Goal: Task Accomplishment & Management: Complete application form

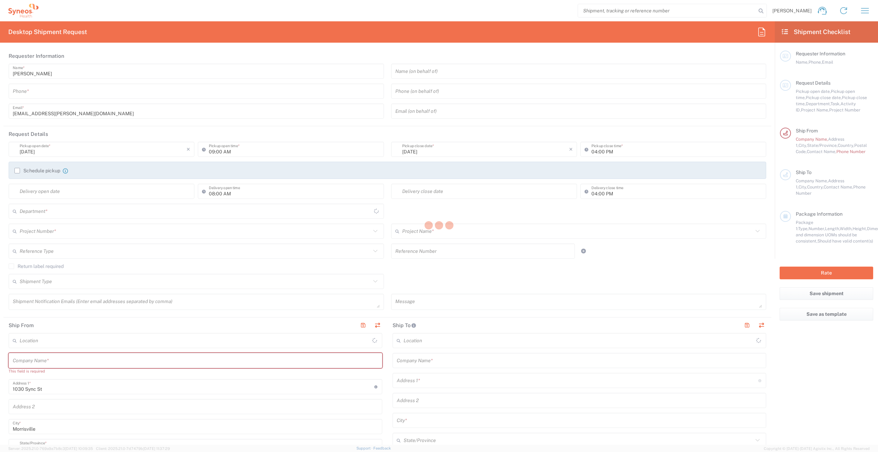
type input "3190"
type input "[US_STATE]"
type input "[GEOGRAPHIC_DATA]"
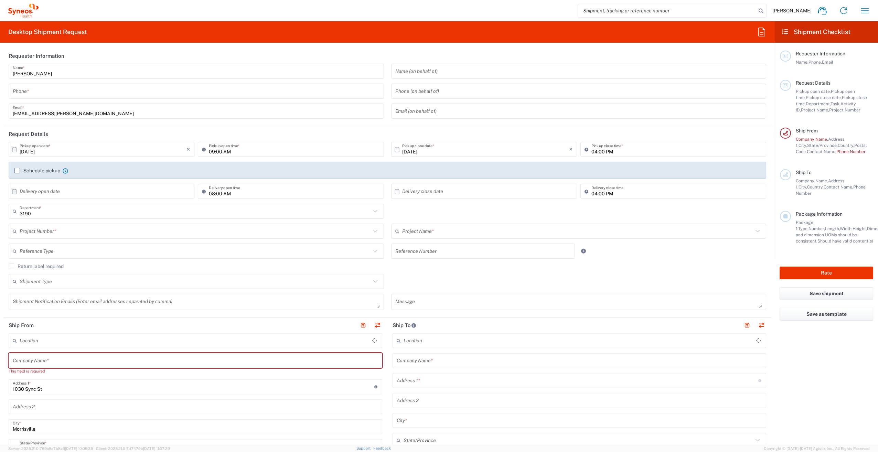
type input "[PERSON_NAME] Rsrch Grp ([GEOGRAPHIC_DATA]) In"
click at [135, 218] on div "3190 Department *" at bounding box center [197, 211] width 376 height 15
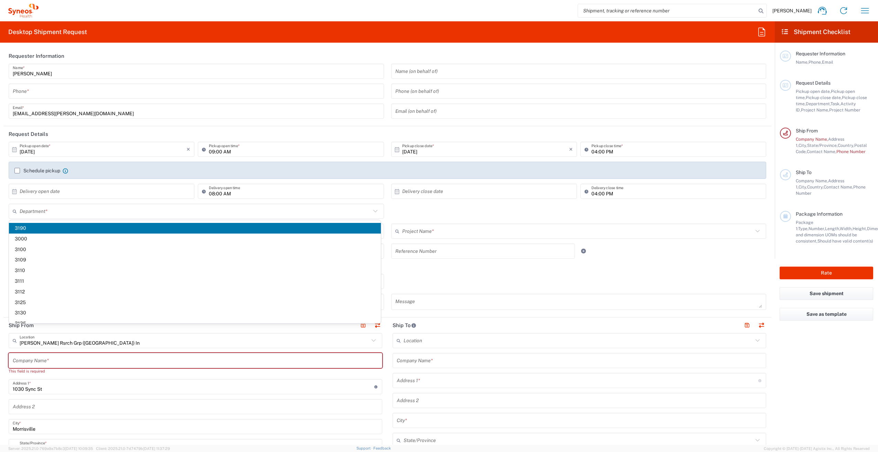
click at [138, 201] on div "× Delivery open date Cancel Apply" at bounding box center [101, 194] width 189 height 20
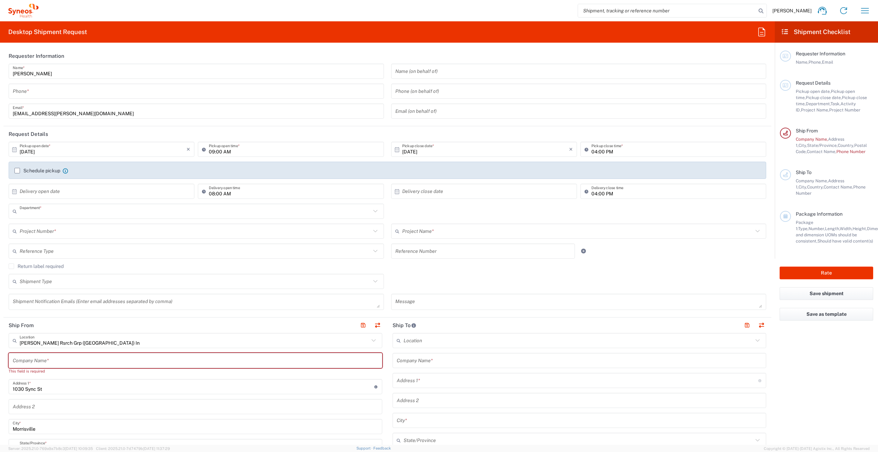
type input "3190"
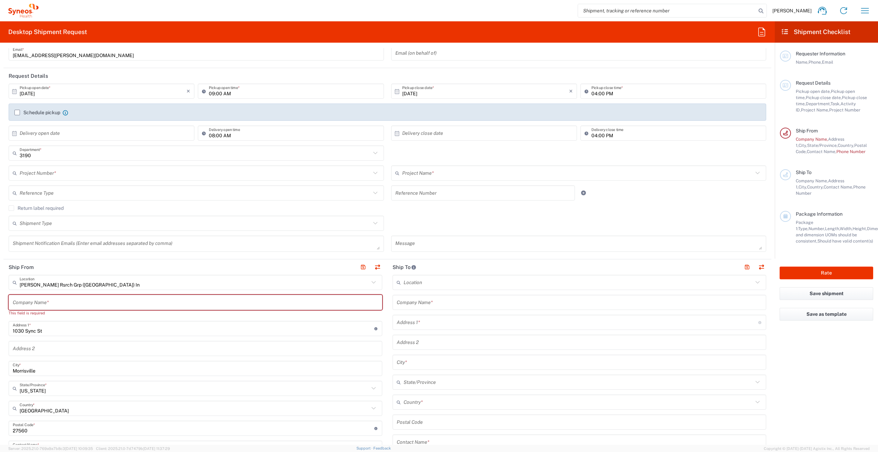
scroll to position [69, 0]
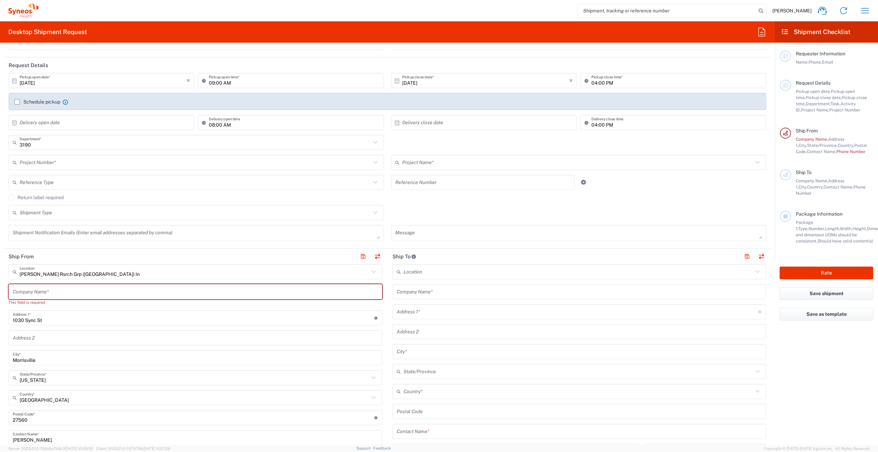
click at [73, 291] on input "text" at bounding box center [196, 292] width 366 height 12
type input "Y"
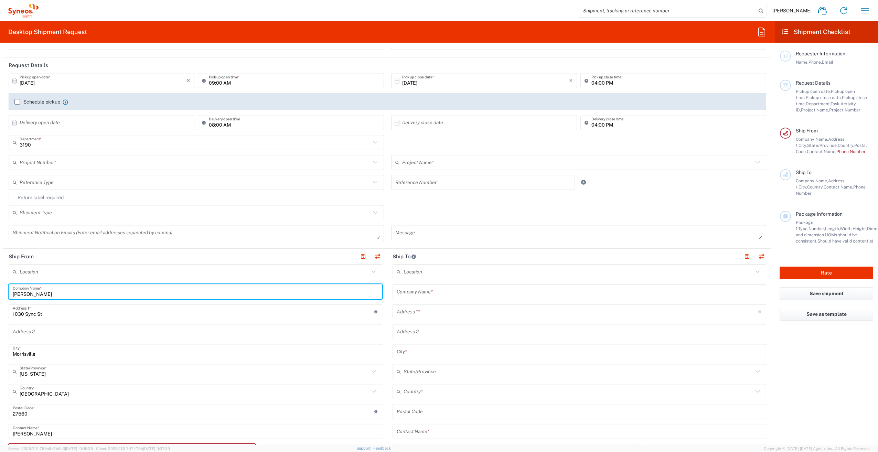
type input "[PERSON_NAME]"
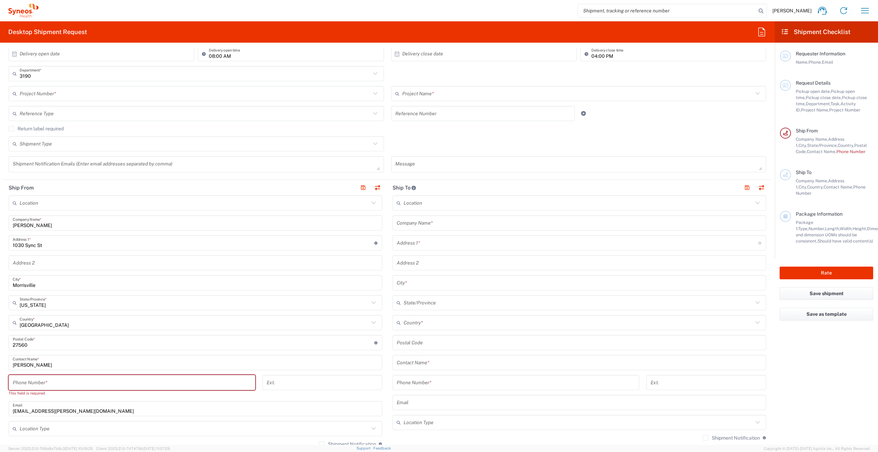
scroll to position [172, 0]
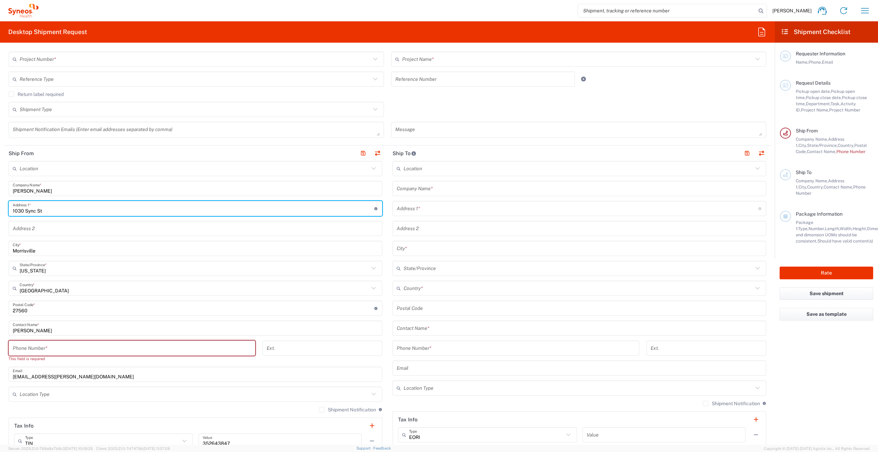
drag, startPoint x: 44, startPoint y: 210, endPoint x: 6, endPoint y: 207, distance: 38.3
click at [6, 207] on main "Location [PERSON_NAME] LLC-[GEOGRAPHIC_DATA] [GEOGRAPHIC_DATA] [GEOGRAPHIC_DATA…" at bounding box center [195, 308] width 384 height 295
type input "[STREET_ADDRESS]"
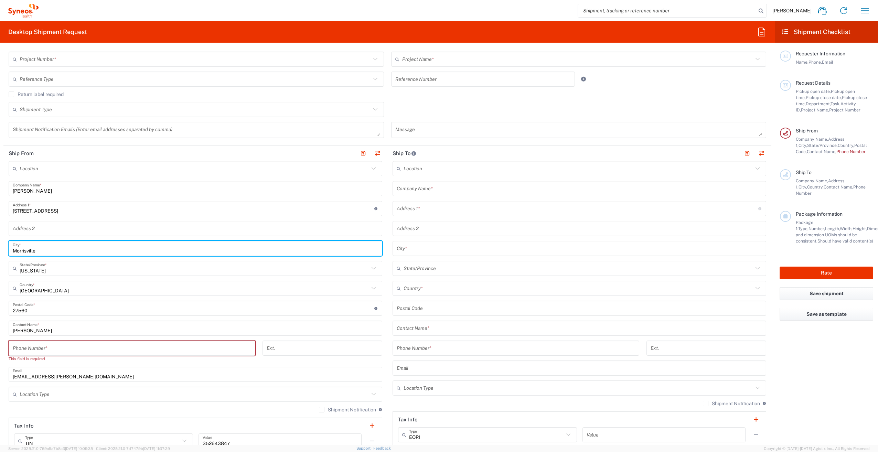
drag, startPoint x: 41, startPoint y: 247, endPoint x: 1, endPoint y: 249, distance: 39.6
click at [1, 249] on form "Requester Information [PERSON_NAME] Name * Phone * [EMAIL_ADDRESS][PERSON_NAME]…" at bounding box center [387, 246] width 775 height 397
type input "O"
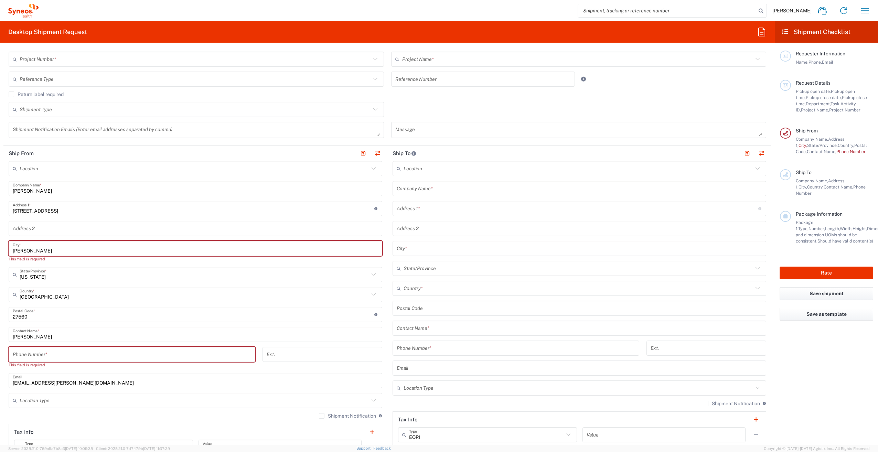
click at [36, 248] on input "[PERSON_NAME]" at bounding box center [196, 249] width 366 height 12
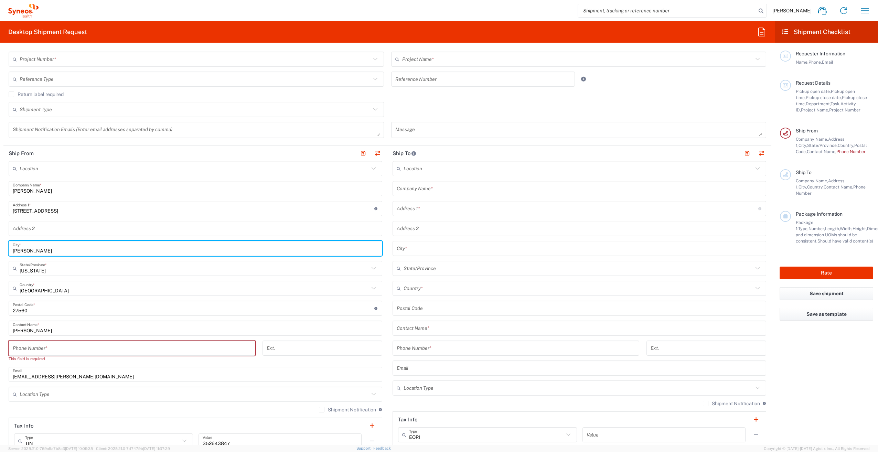
type input "[PERSON_NAME]"
click at [33, 269] on input "text" at bounding box center [195, 269] width 350 height 12
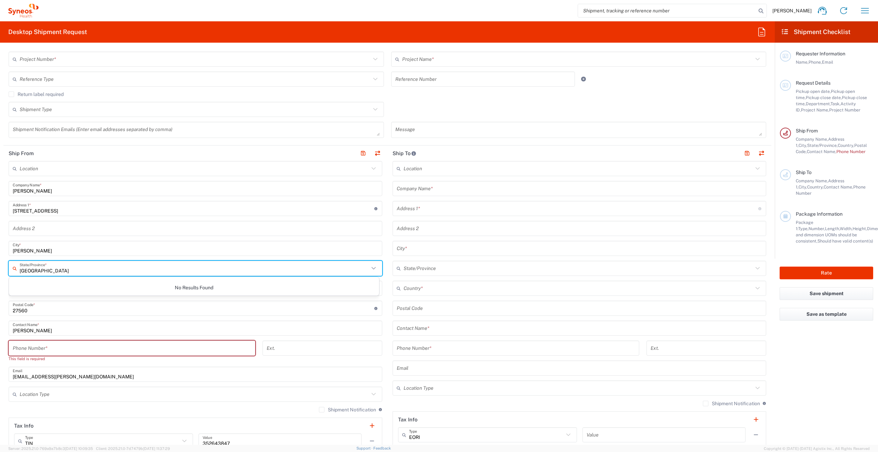
type input "[GEOGRAPHIC_DATA]"
click at [72, 320] on div "Location [PERSON_NAME] LLC-[GEOGRAPHIC_DATA] [GEOGRAPHIC_DATA] [GEOGRAPHIC_DATA…" at bounding box center [196, 308] width 374 height 295
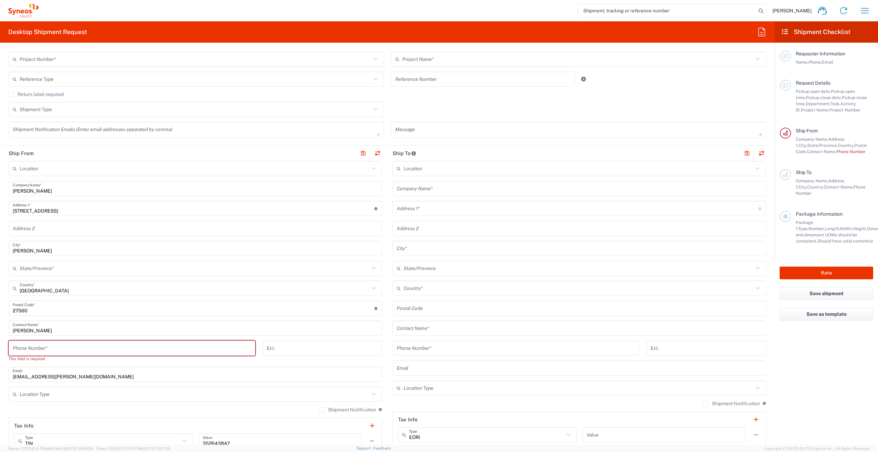
click at [43, 290] on input "[GEOGRAPHIC_DATA]" at bounding box center [195, 289] width 350 height 12
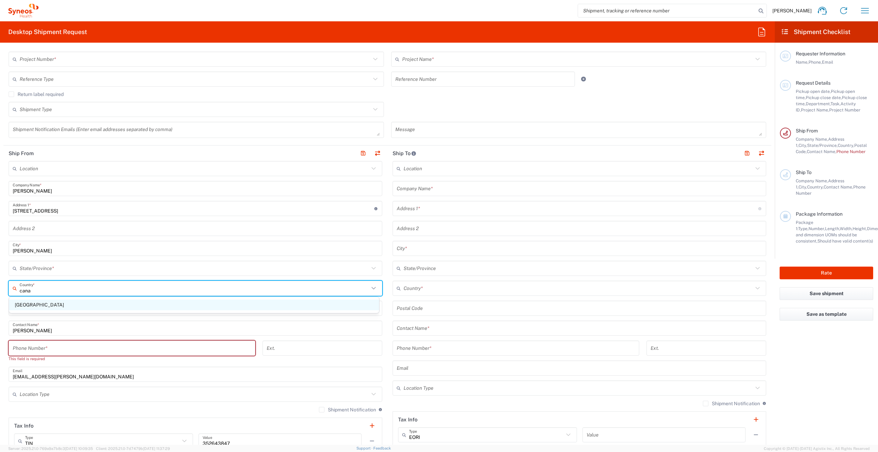
click at [23, 304] on span "[GEOGRAPHIC_DATA]" at bounding box center [194, 305] width 370 height 11
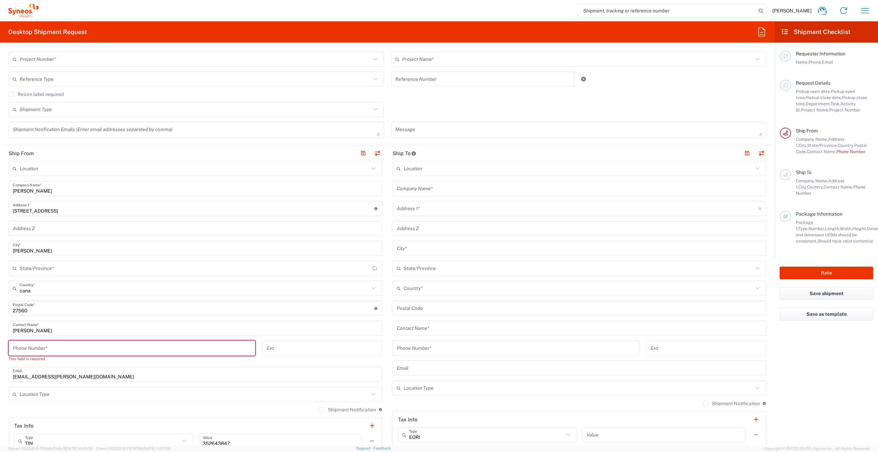
type input "[GEOGRAPHIC_DATA]"
click at [27, 271] on input "text" at bounding box center [195, 269] width 350 height 12
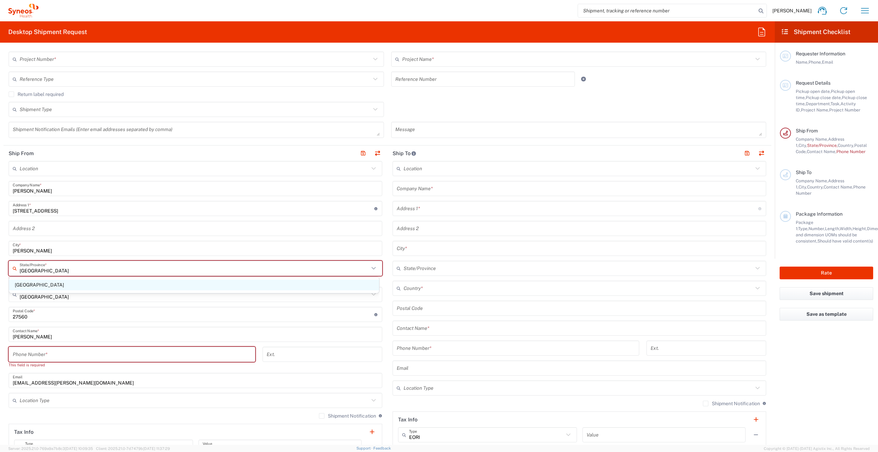
click at [23, 287] on span "[GEOGRAPHIC_DATA]" at bounding box center [194, 285] width 370 height 11
type input "[GEOGRAPHIC_DATA]"
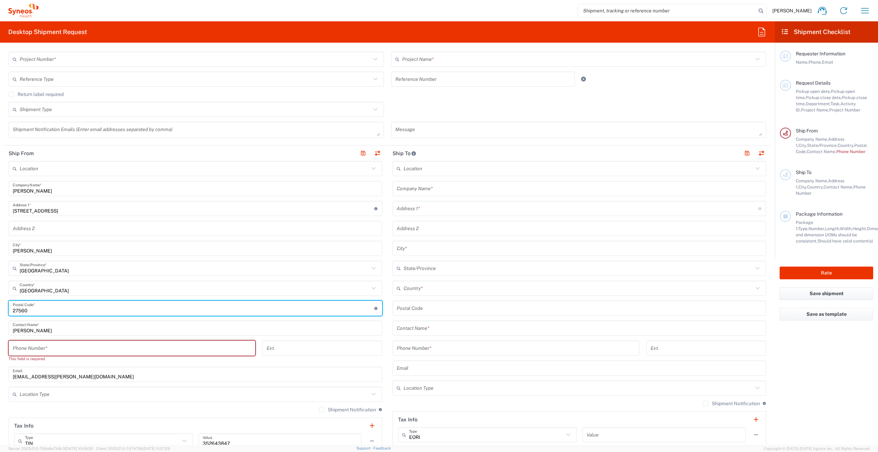
drag, startPoint x: 29, startPoint y: 311, endPoint x: 7, endPoint y: 309, distance: 22.8
click at [7, 309] on main "Location [PERSON_NAME] LLC-[GEOGRAPHIC_DATA] [GEOGRAPHIC_DATA] [GEOGRAPHIC_DATA…" at bounding box center [195, 308] width 384 height 295
type input "L0R1C0"
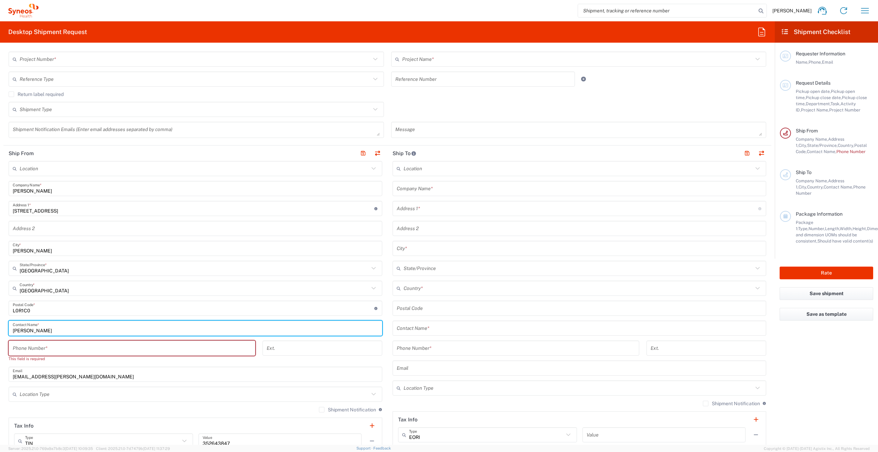
drag, startPoint x: 45, startPoint y: 328, endPoint x: 12, endPoint y: 325, distance: 33.2
click at [12, 325] on div "[PERSON_NAME] Contact Name *" at bounding box center [196, 328] width 374 height 15
type input "[PERSON_NAME]"
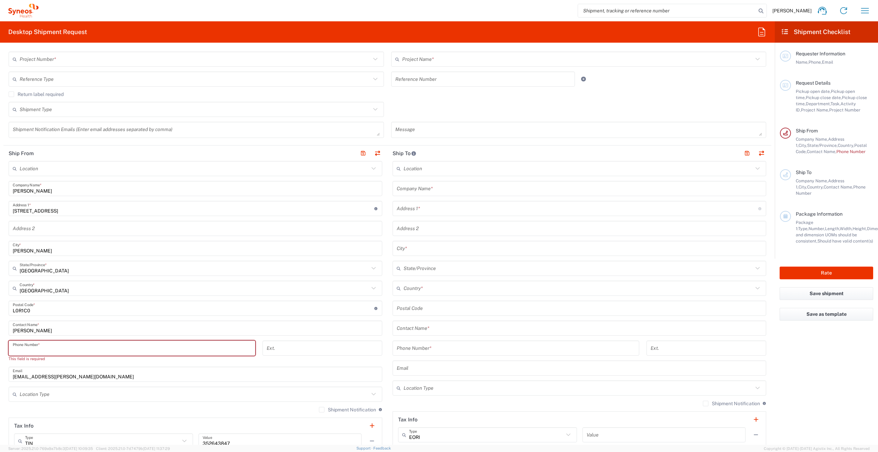
click at [24, 346] on input "tel" at bounding box center [132, 348] width 239 height 12
type input "[PHONE_NUMBER]"
click at [33, 368] on input "[EMAIL_ADDRESS][PERSON_NAME][DOMAIN_NAME]" at bounding box center [196, 368] width 366 height 12
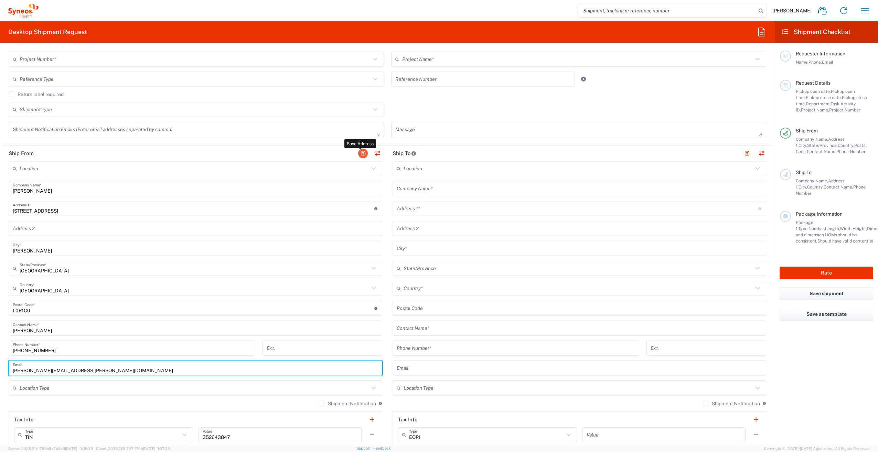
type input "[PERSON_NAME][EMAIL_ADDRESS][PERSON_NAME][DOMAIN_NAME]"
click at [361, 154] on button "button" at bounding box center [363, 154] width 10 height 10
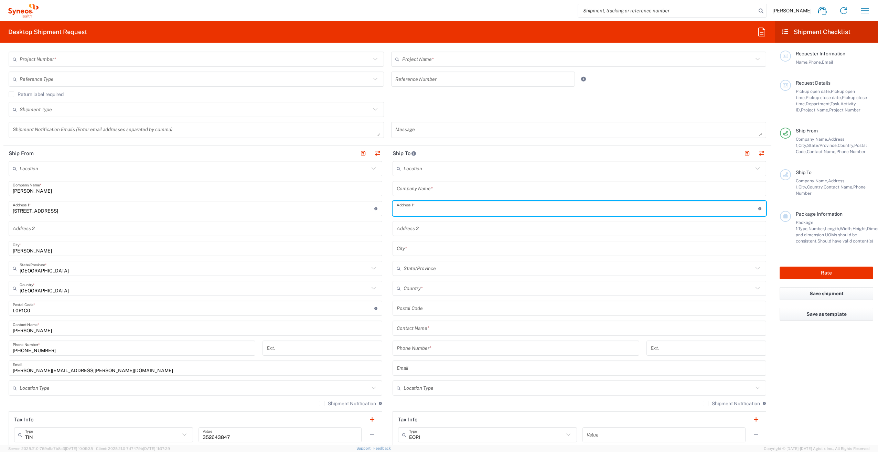
click at [429, 208] on input "text" at bounding box center [578, 209] width 362 height 12
paste input "[STREET_ADDRESS]"
type input "[STREET_ADDRESS]"
click at [422, 188] on input "text" at bounding box center [580, 189] width 366 height 12
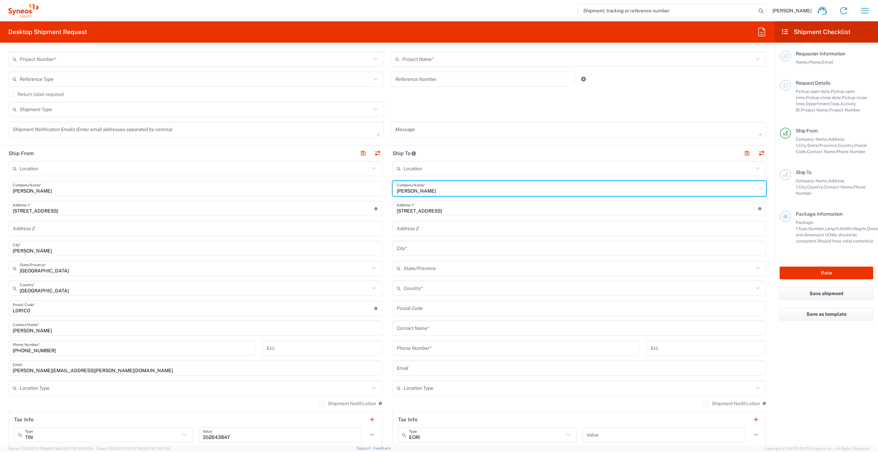
type input "[PERSON_NAME]"
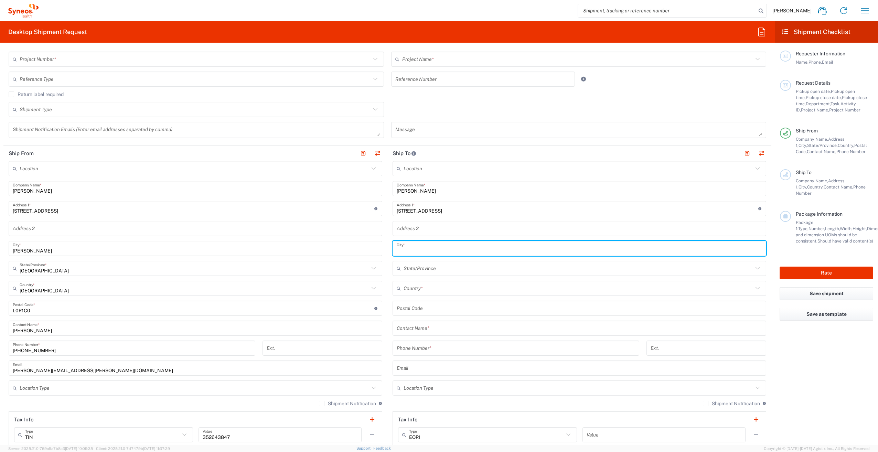
click at [427, 250] on input "text" at bounding box center [580, 249] width 366 height 12
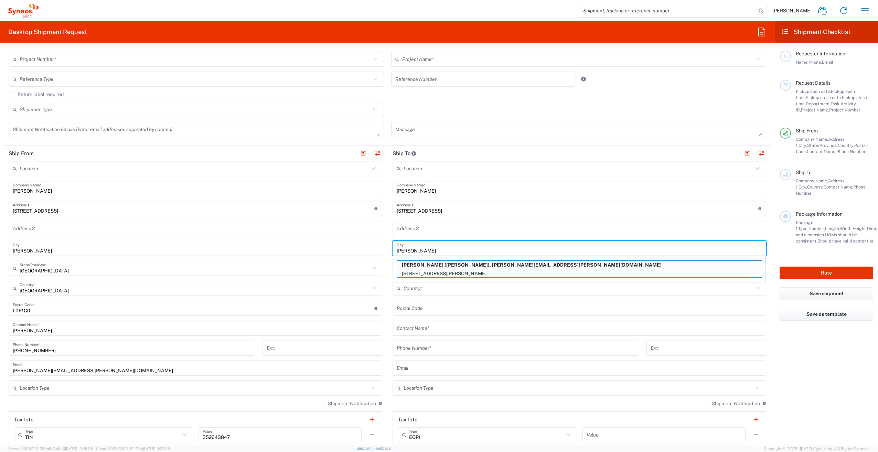
type input "[PERSON_NAME]"
click at [426, 291] on input "text" at bounding box center [579, 289] width 350 height 12
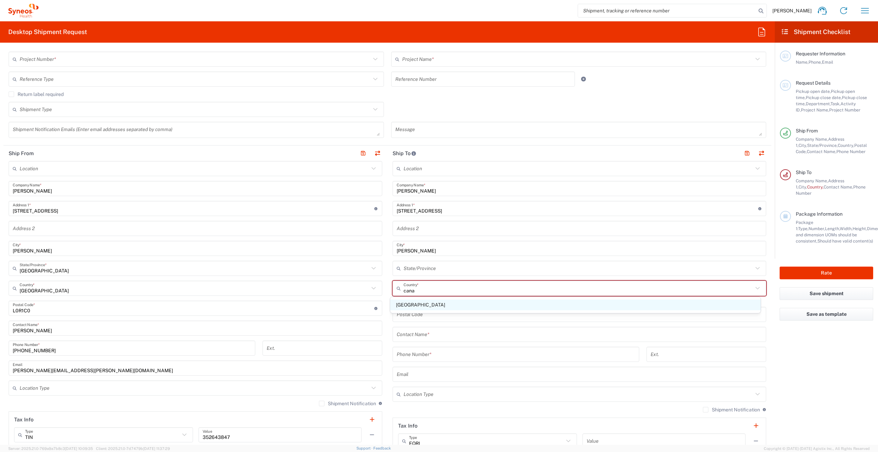
click at [398, 305] on span "[GEOGRAPHIC_DATA]" at bounding box center [575, 305] width 370 height 11
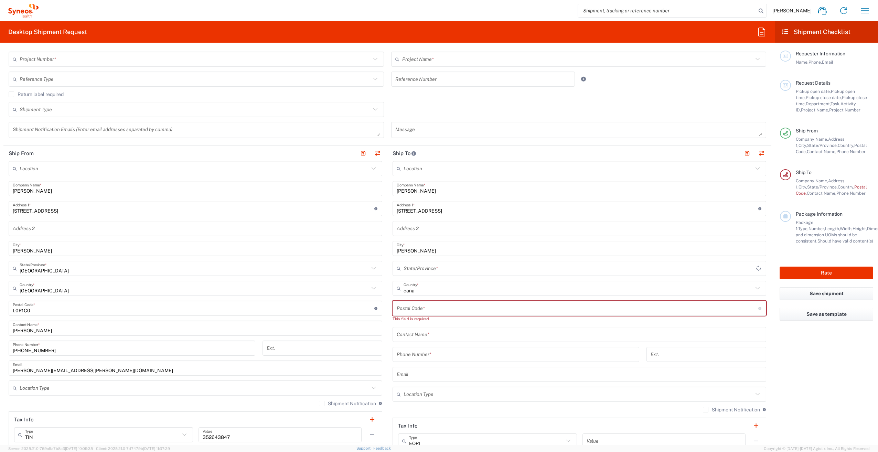
type input "[GEOGRAPHIC_DATA]"
click at [404, 267] on input "text" at bounding box center [579, 269] width 350 height 12
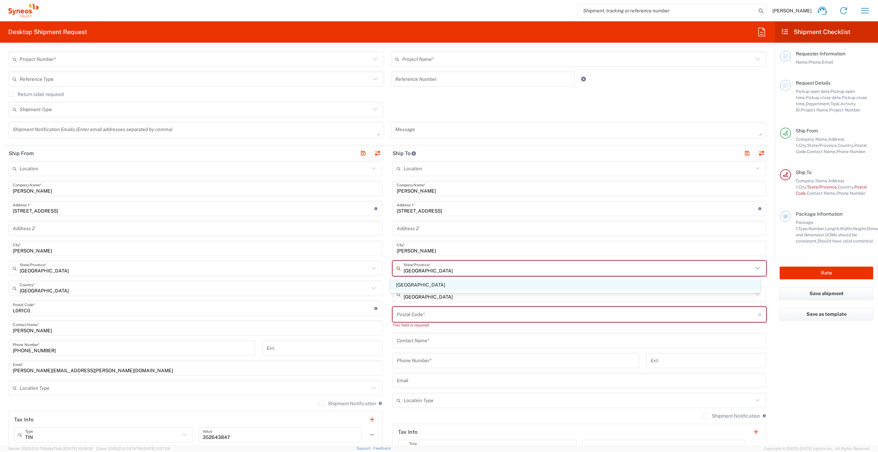
click at [403, 287] on span "[GEOGRAPHIC_DATA]" at bounding box center [575, 285] width 370 height 11
type input "[GEOGRAPHIC_DATA]"
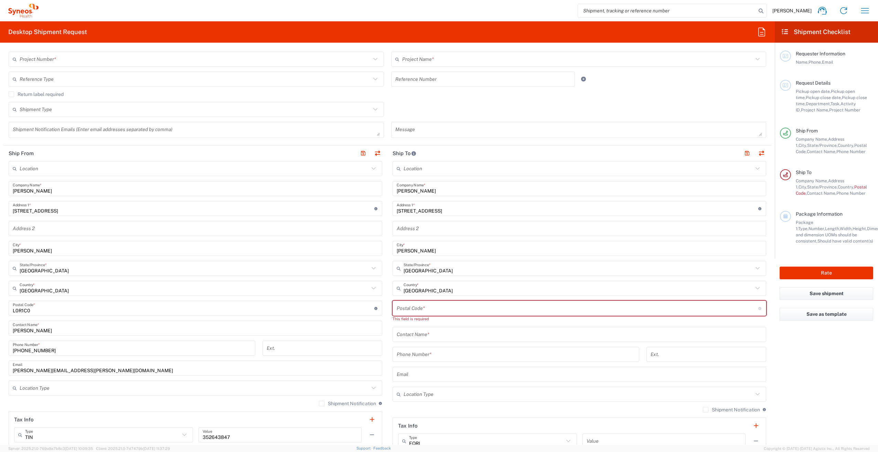
click at [414, 310] on input "undefined" at bounding box center [578, 309] width 362 height 12
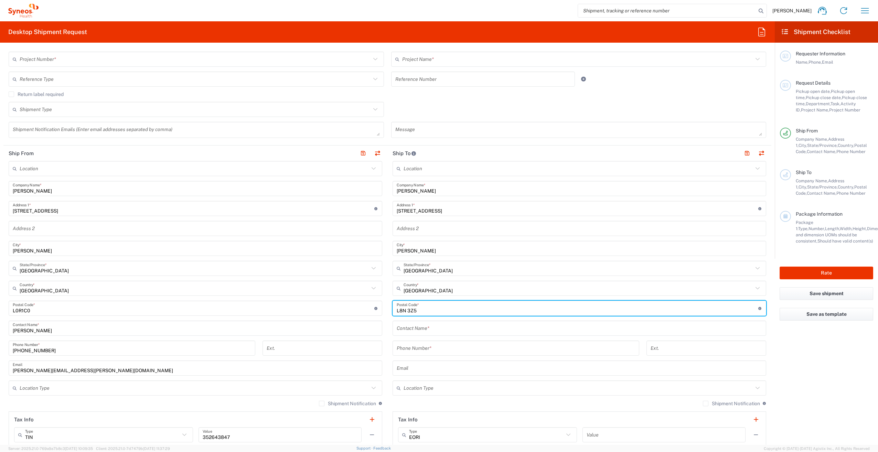
type input "L8N 3Z5"
click at [449, 327] on input "text" at bounding box center [580, 329] width 366 height 12
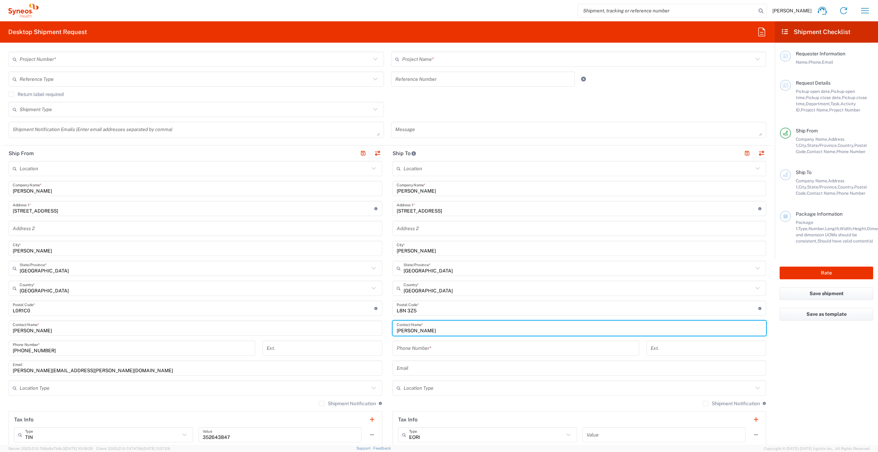
type input "[PERSON_NAME]"
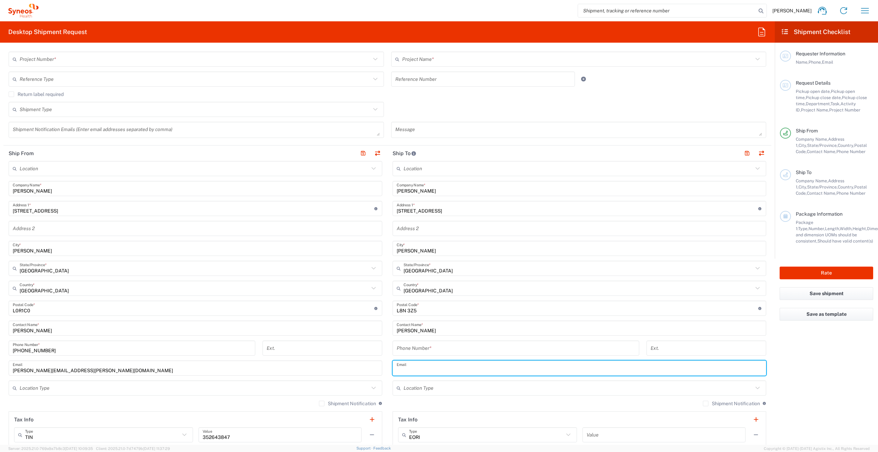
click at [560, 365] on input "text" at bounding box center [580, 368] width 366 height 12
click at [683, 344] on input "tel" at bounding box center [707, 348] width 112 height 12
click at [530, 364] on input "text" at bounding box center [580, 368] width 366 height 12
paste input "[EMAIL_ADDRESS][DOMAIN_NAME]"
type input "[EMAIL_ADDRESS][DOMAIN_NAME]"
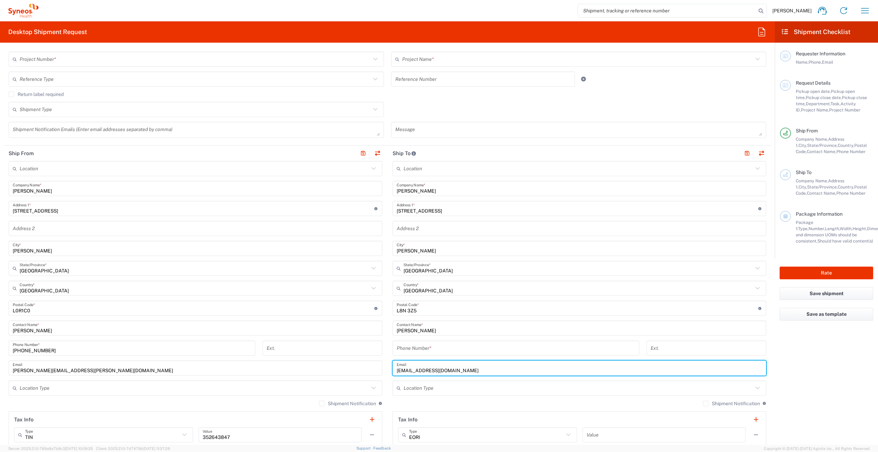
click at [476, 351] on input "tel" at bounding box center [516, 348] width 239 height 12
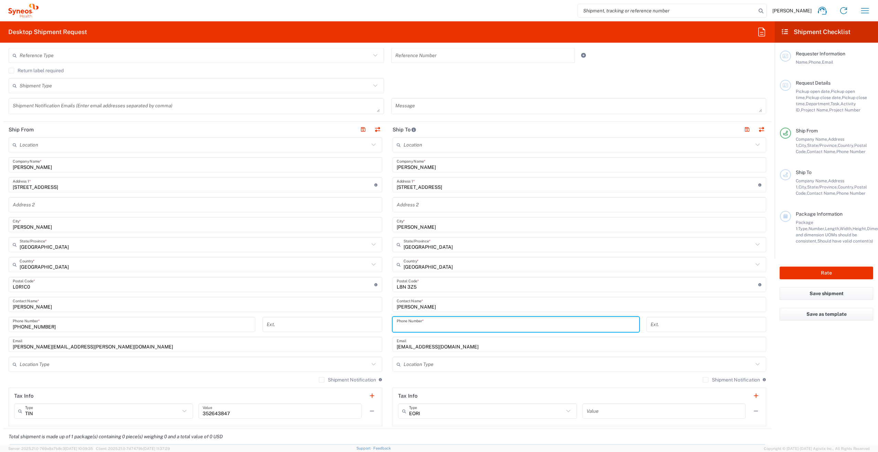
scroll to position [207, 0]
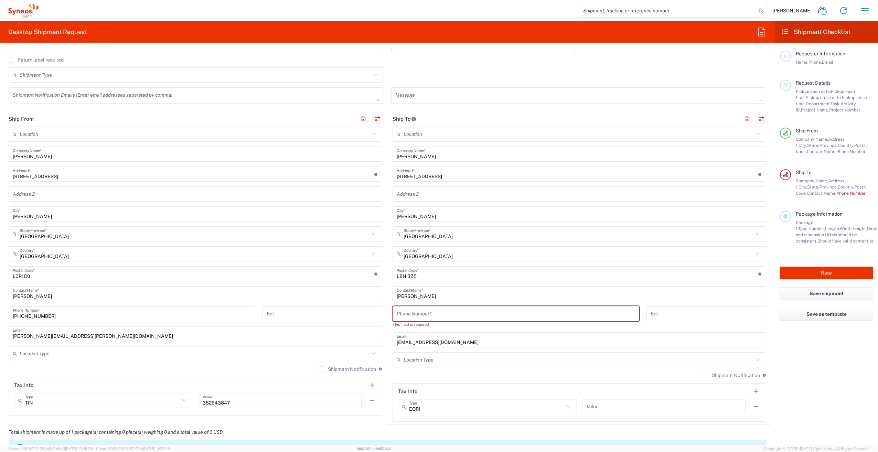
click at [567, 314] on input "tel" at bounding box center [516, 314] width 239 height 12
paste input "[PHONE_NUMBER]"
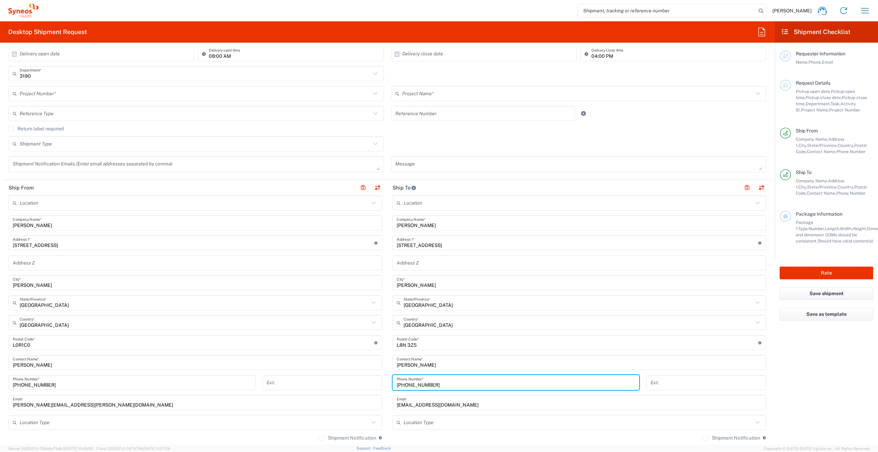
scroll to position [138, 0]
type input "[PHONE_NUMBER]"
click at [743, 187] on button "button" at bounding box center [747, 188] width 10 height 10
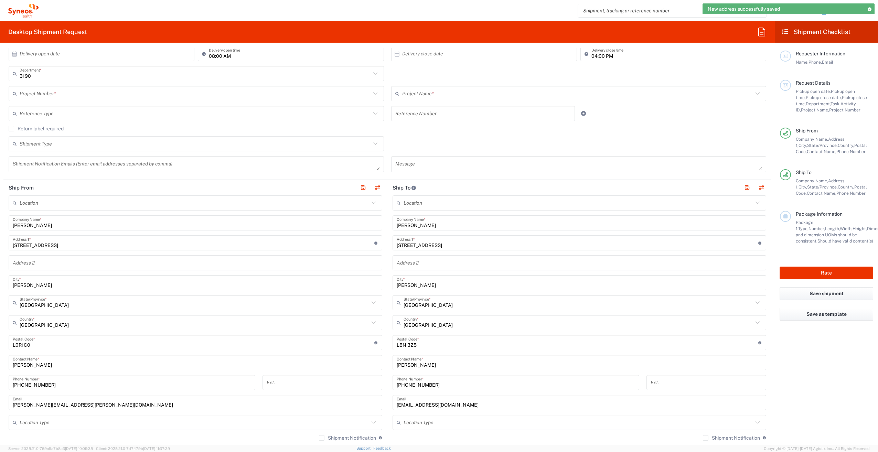
scroll to position [69, 0]
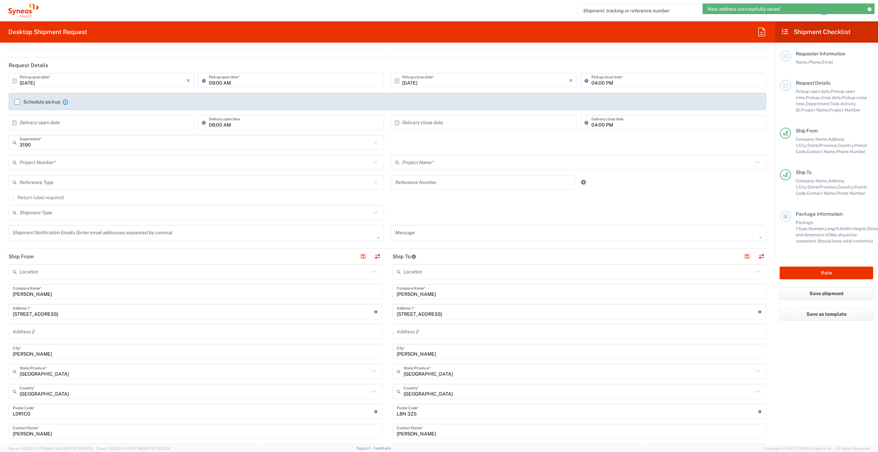
click at [90, 167] on input "text" at bounding box center [195, 163] width 351 height 12
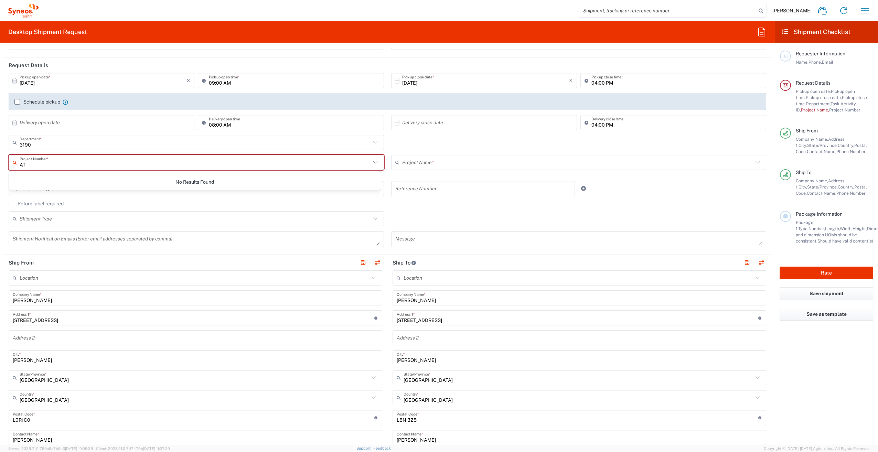
type input "A"
type input "7064512"
click at [89, 177] on span "7064512" at bounding box center [195, 179] width 372 height 11
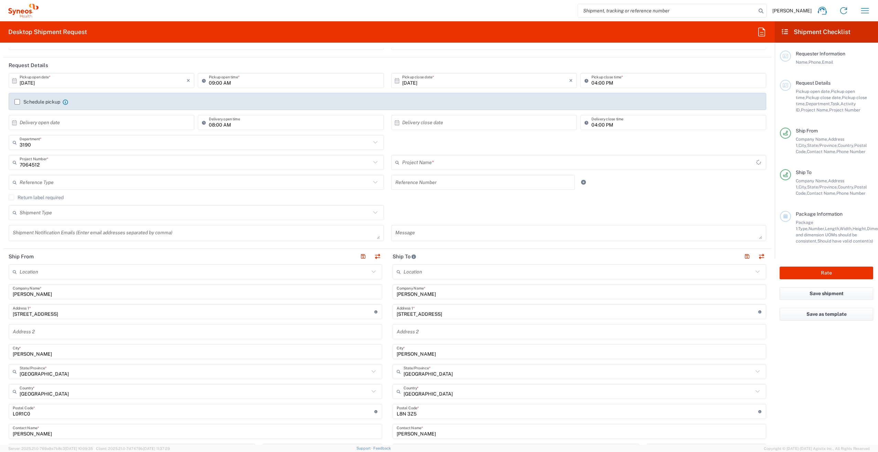
type input "802-AMI-001"
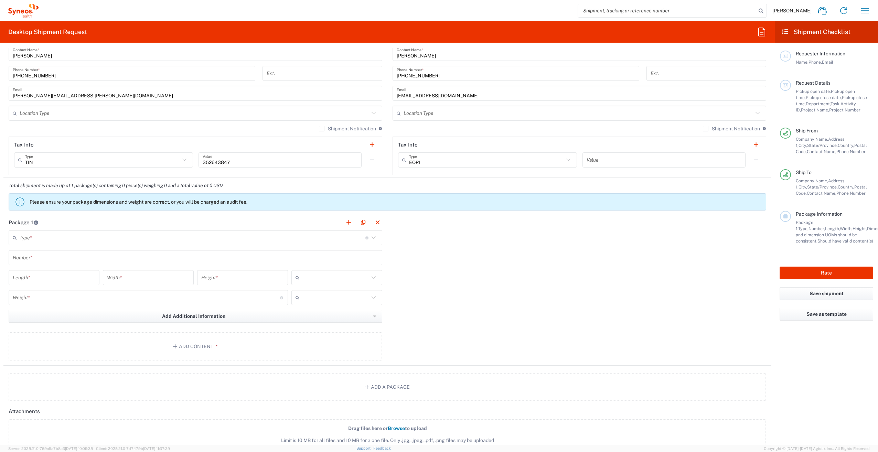
scroll to position [447, 0]
click at [134, 239] on input "text" at bounding box center [193, 238] width 346 height 12
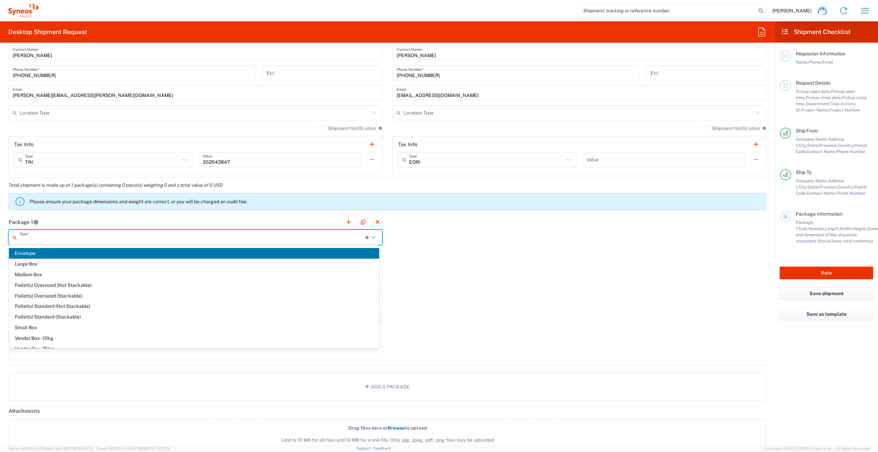
click at [127, 253] on span "Envelope" at bounding box center [194, 253] width 370 height 11
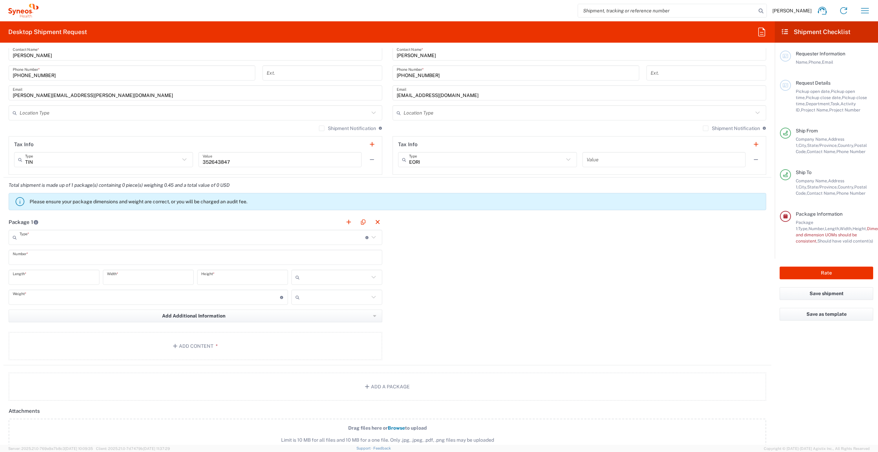
type input "Envelope"
type input "1"
type input "9.5"
type input "12.5"
type input "0.25"
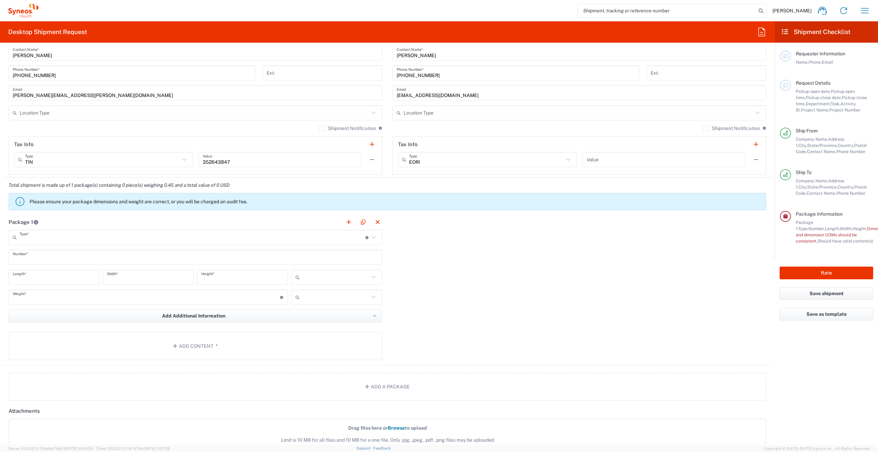
type input "in"
type input "0.45"
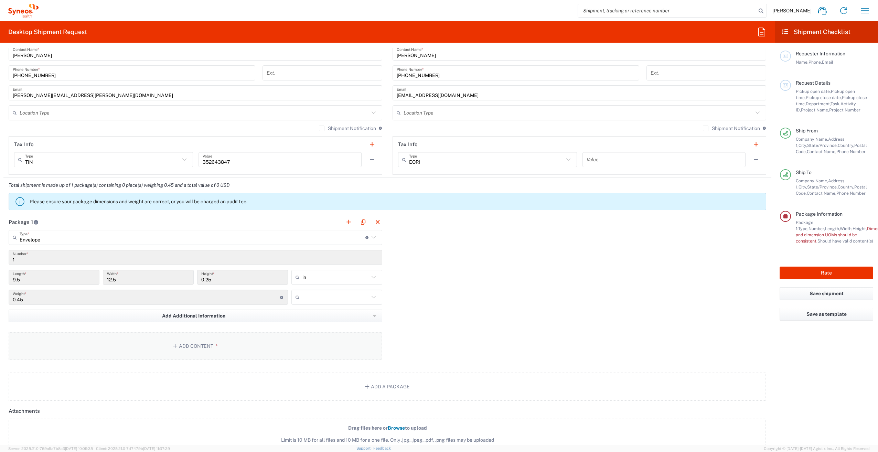
click at [180, 351] on button "Add Content *" at bounding box center [196, 346] width 374 height 28
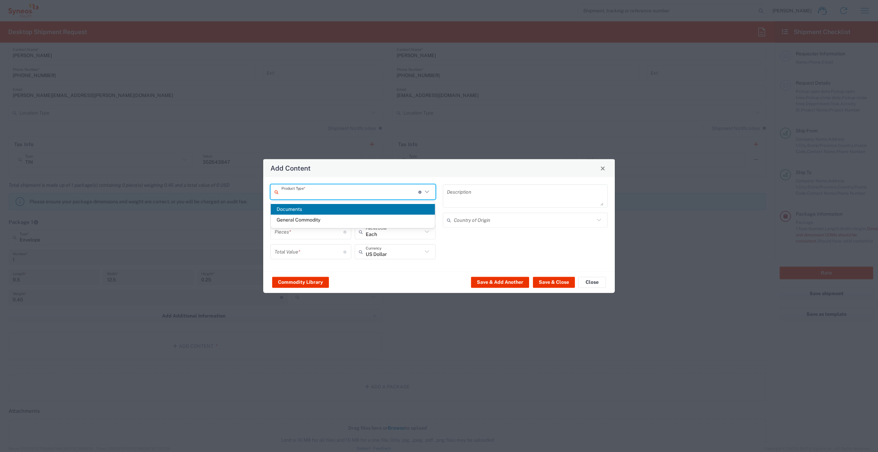
click at [309, 191] on input "text" at bounding box center [350, 192] width 137 height 12
click at [313, 210] on span "Documents" at bounding box center [353, 209] width 165 height 11
type input "Documents"
type input "1"
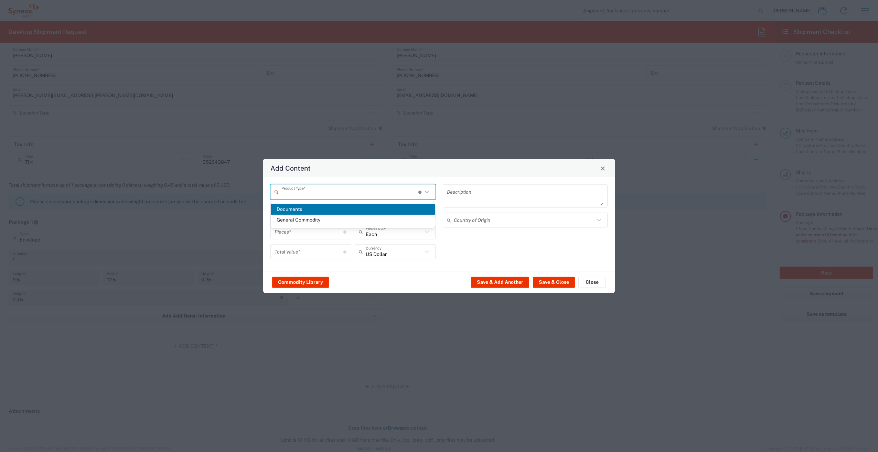
type input "1"
type textarea "Documents"
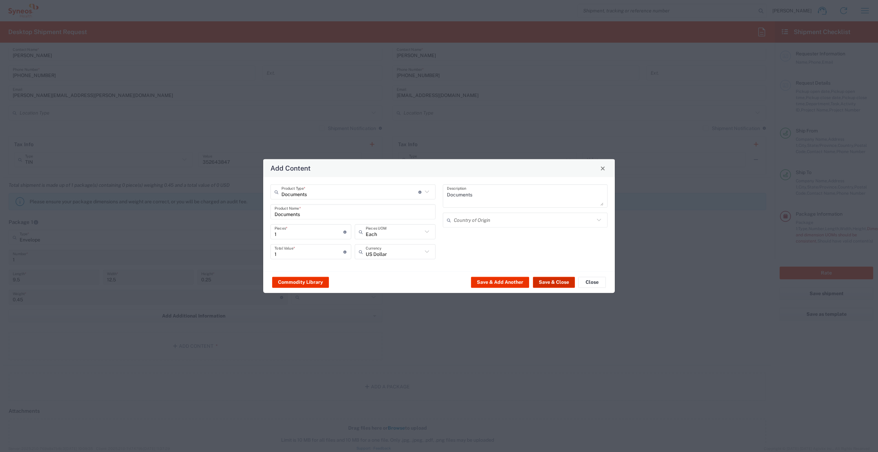
click at [545, 282] on button "Save & Close" at bounding box center [554, 282] width 42 height 11
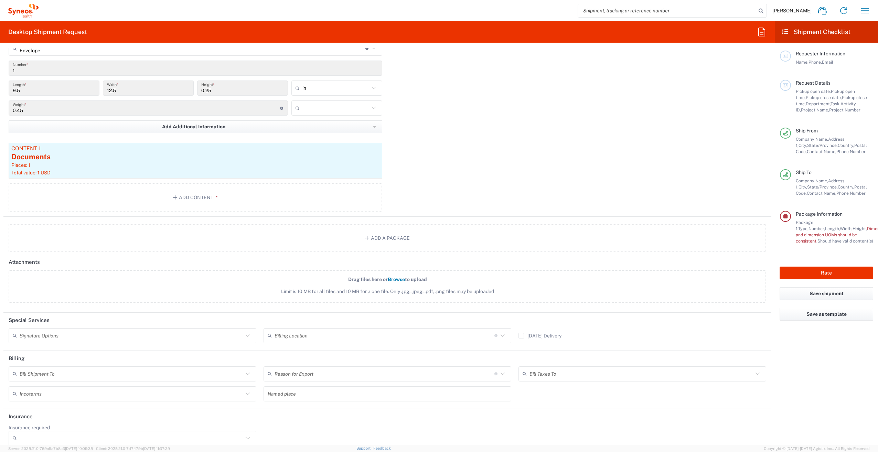
scroll to position [643, 0]
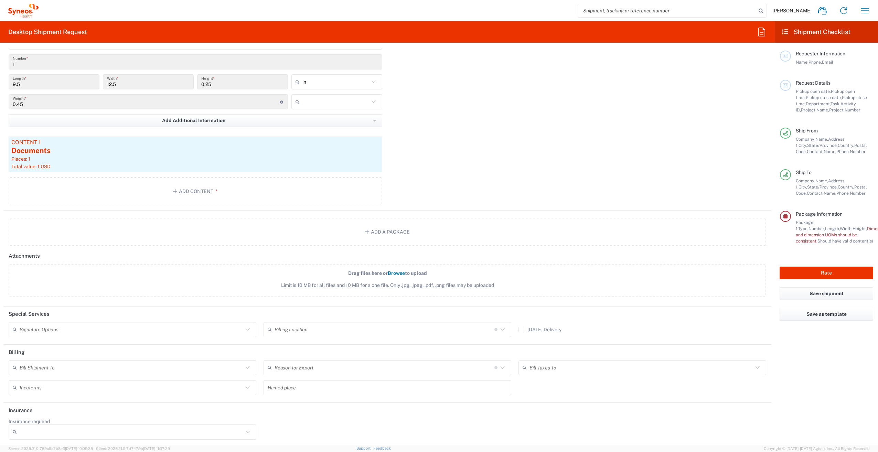
click at [439, 329] on input "text" at bounding box center [385, 330] width 220 height 12
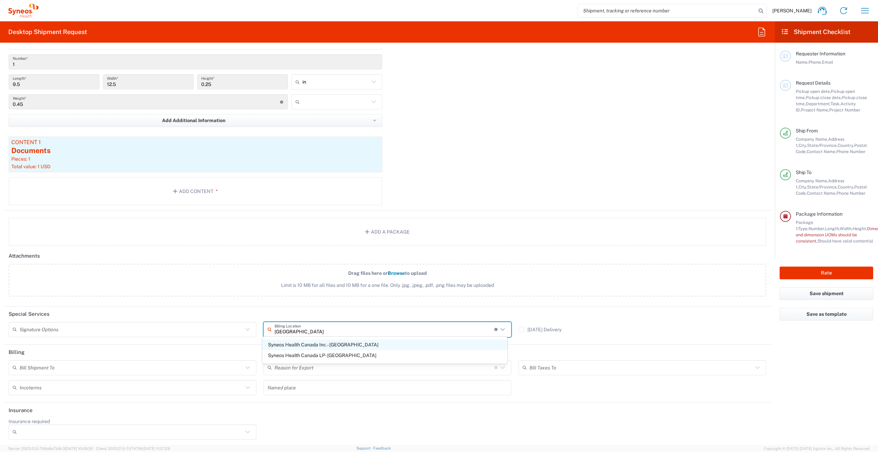
click at [418, 344] on span "Syneos Health Canada Inc.- [GEOGRAPHIC_DATA]" at bounding box center [384, 345] width 245 height 11
type input "Syneos Health Canada Inc.- [GEOGRAPHIC_DATA]"
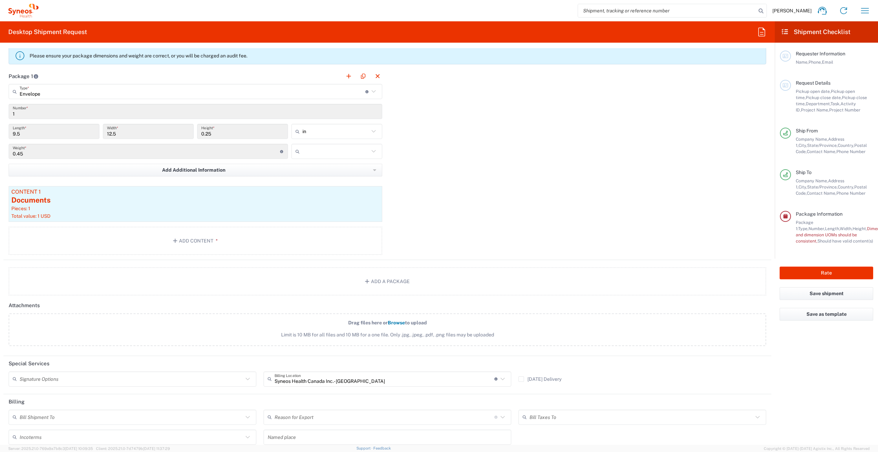
scroll to position [574, 0]
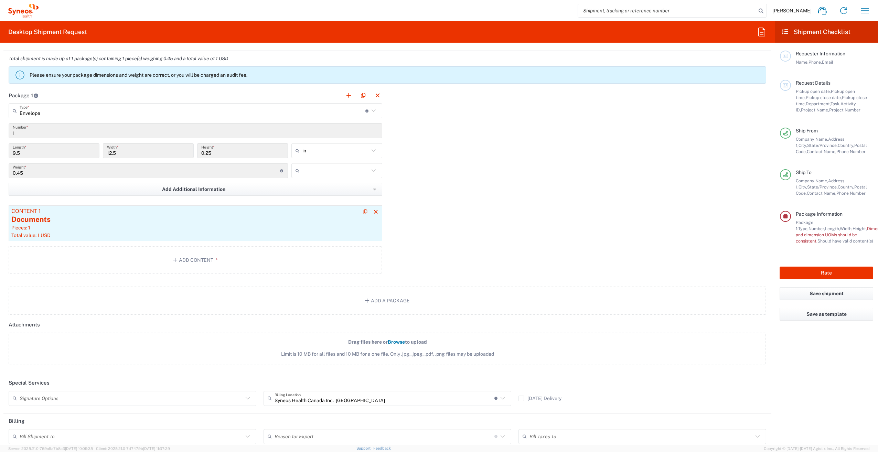
click at [70, 229] on div "Pieces: 1" at bounding box center [195, 228] width 368 height 6
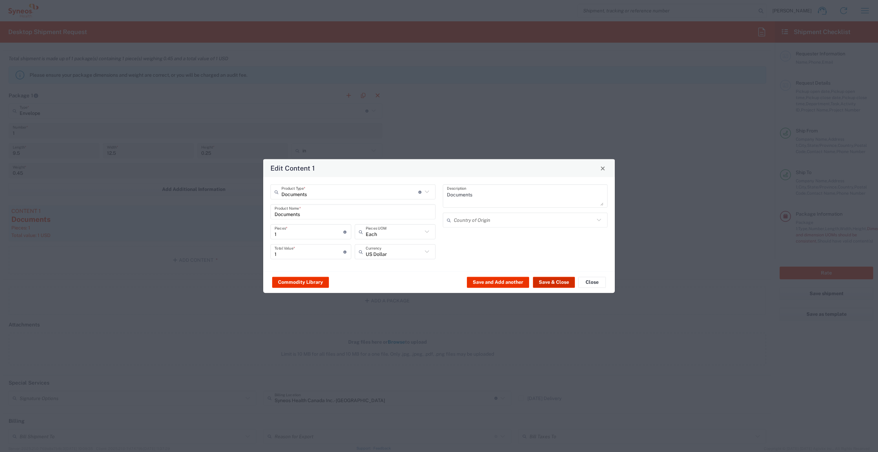
click at [570, 285] on button "Save & Close" at bounding box center [554, 282] width 42 height 11
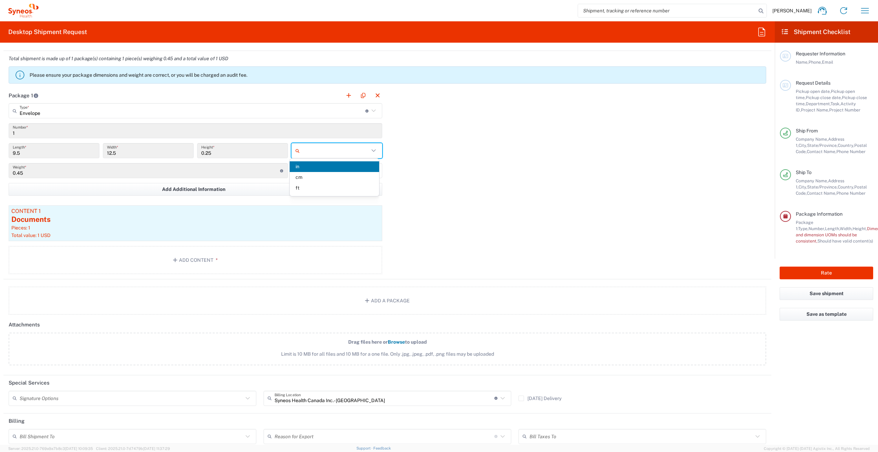
click at [312, 151] on input "text" at bounding box center [336, 150] width 67 height 11
click at [312, 174] on span "cm" at bounding box center [334, 177] width 89 height 11
type input "24.13"
type input "31.75"
type input "0.64"
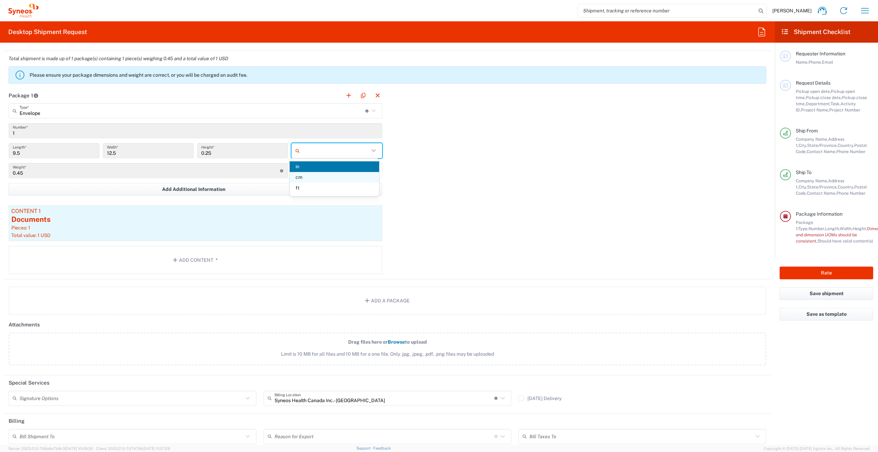
type input "cm"
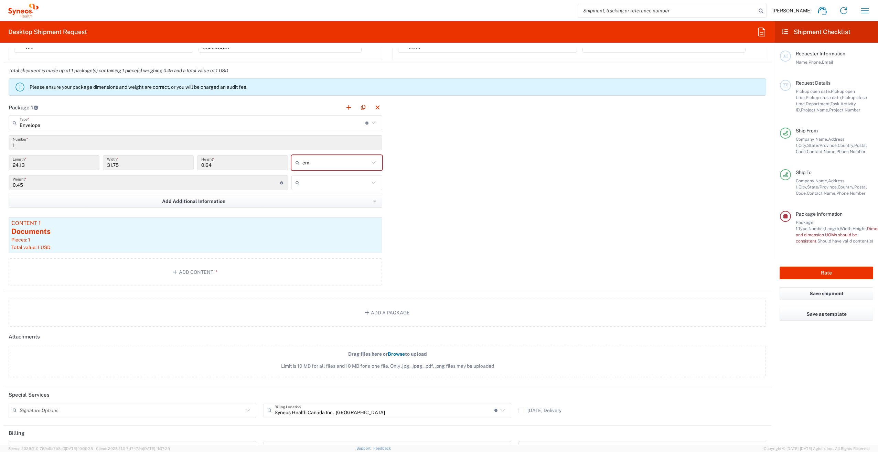
scroll to position [540, 0]
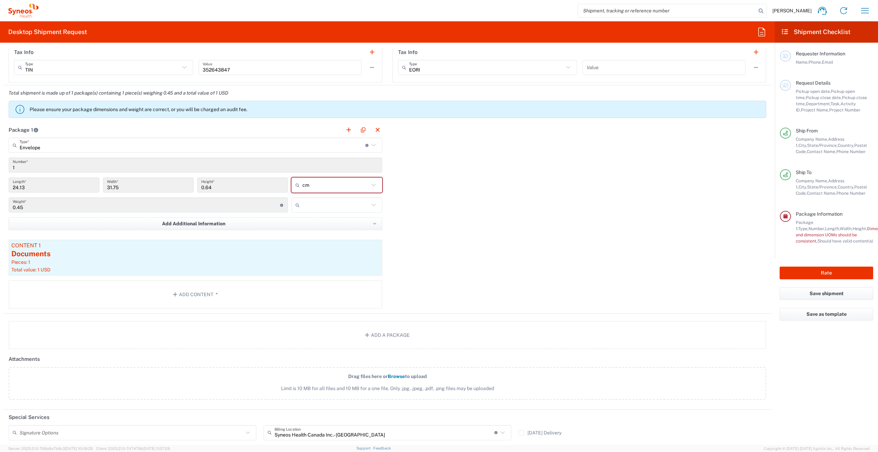
click at [337, 204] on input "text" at bounding box center [336, 205] width 67 height 11
click at [331, 231] on span "lbs" at bounding box center [334, 231] width 89 height 11
type input "lbs"
click at [404, 223] on div "Package 1 Envelope Type * Material used to package goods Envelope Large Box Med…" at bounding box center [387, 218] width 768 height 192
drag, startPoint x: 370, startPoint y: 200, endPoint x: 362, endPoint y: 211, distance: 13.4
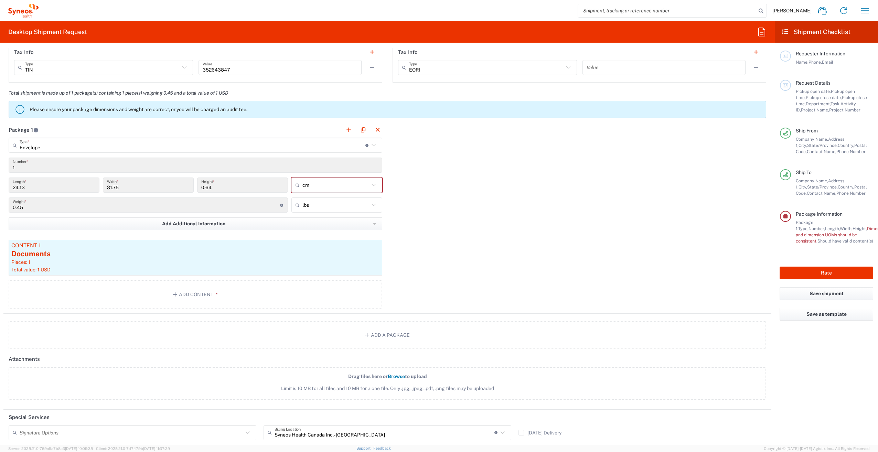
click at [370, 201] on icon at bounding box center [373, 205] width 9 height 9
click at [324, 230] on span "kgs" at bounding box center [334, 231] width 89 height 11
type input "0.2"
type input "kgs"
click at [827, 271] on button "Rate" at bounding box center [827, 273] width 94 height 13
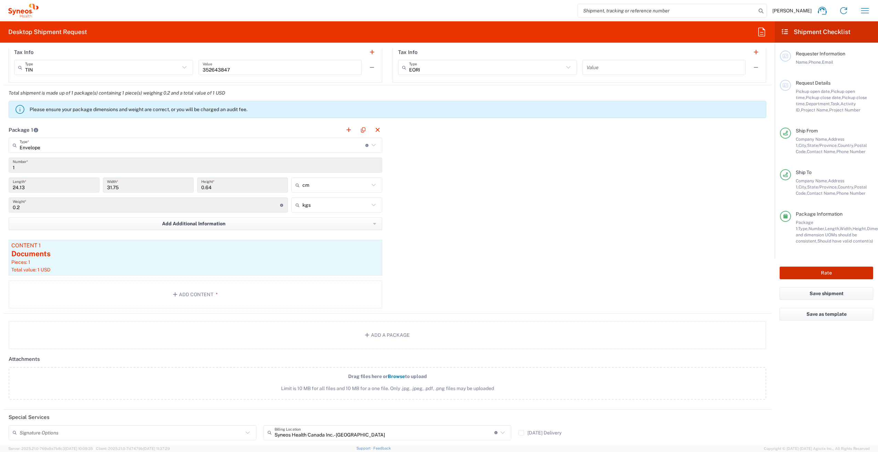
type input "3190"
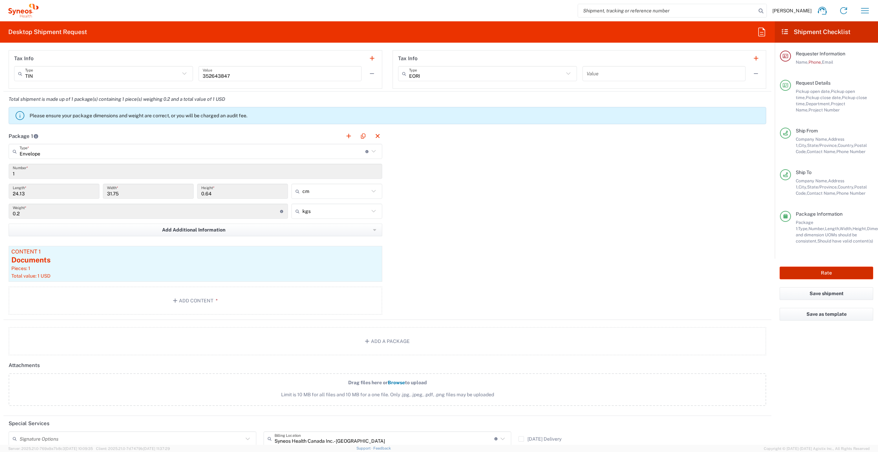
scroll to position [546, 0]
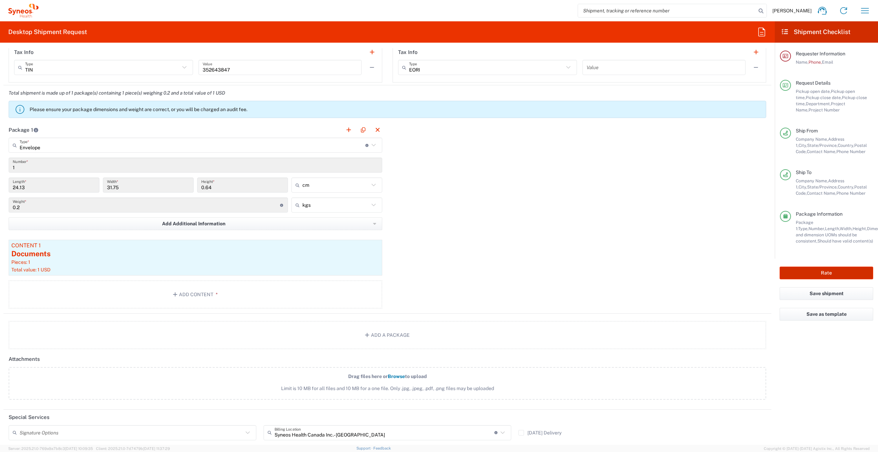
type input "7064512"
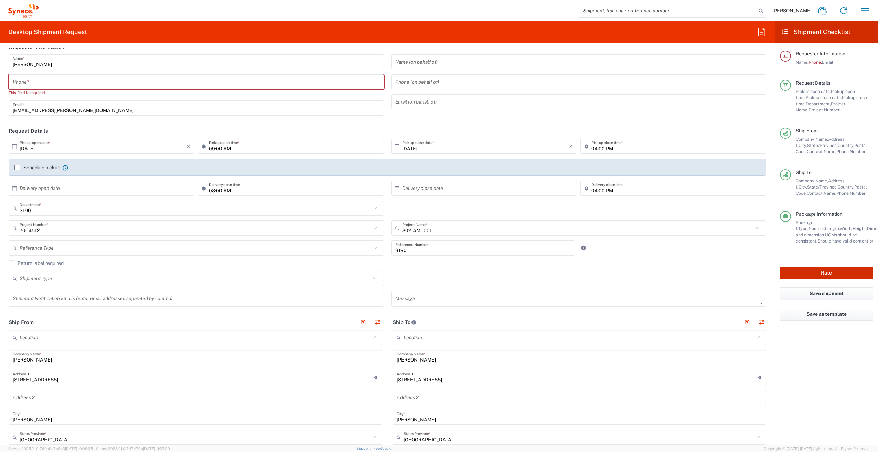
scroll to position [0, 0]
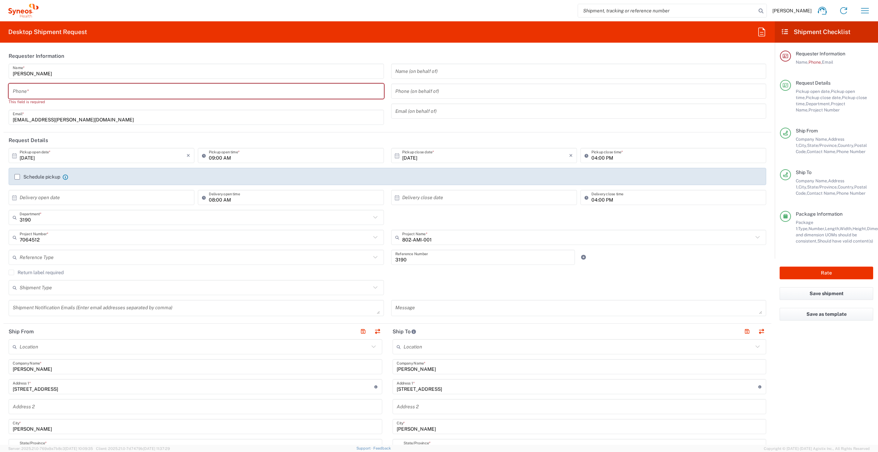
click at [135, 94] on input "tel" at bounding box center [196, 91] width 367 height 12
click at [190, 92] on input "tel" at bounding box center [196, 91] width 367 height 12
paste input "[PHONE_NUMBER]"
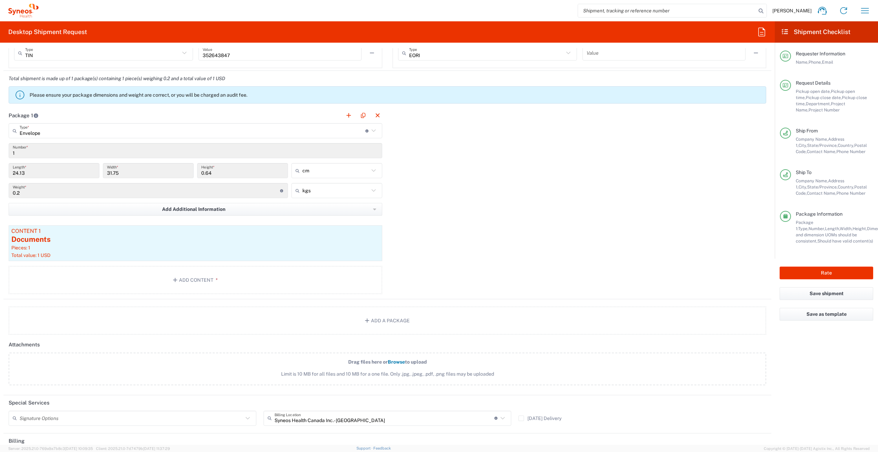
scroll to position [620, 0]
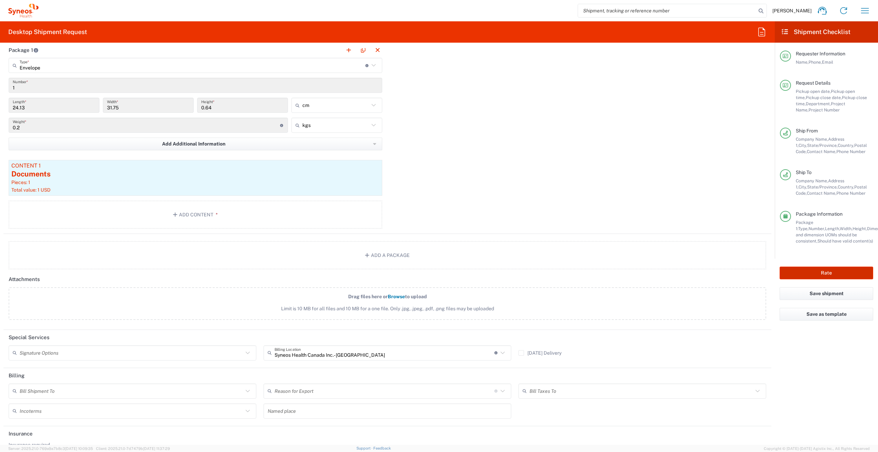
type input "[PHONE_NUMBER]"
click at [843, 272] on button "Rate" at bounding box center [827, 273] width 94 height 13
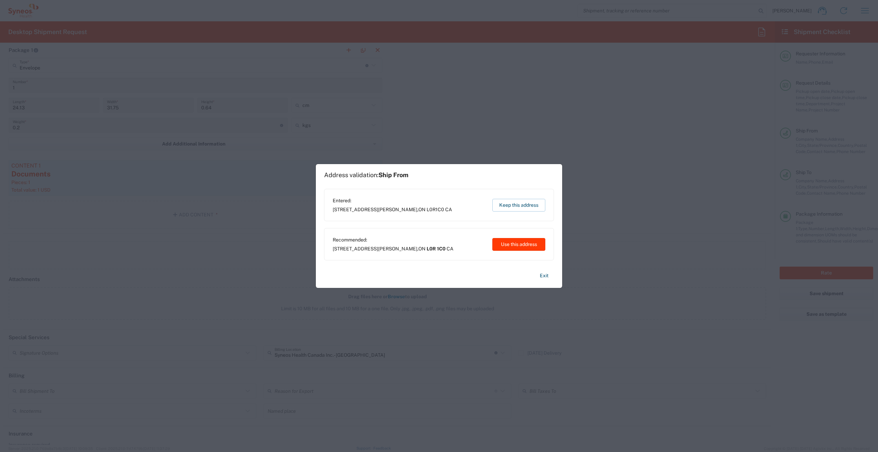
click at [516, 244] on button "Use this address" at bounding box center [519, 244] width 53 height 13
type input "[GEOGRAPHIC_DATA]"
type input "L0R 1C0"
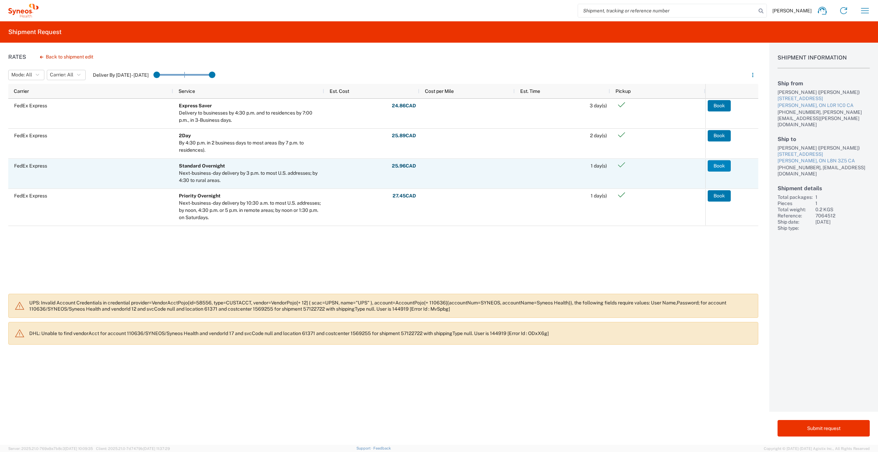
click at [718, 167] on button "Book" at bounding box center [719, 165] width 23 height 11
